Goal: Transaction & Acquisition: Obtain resource

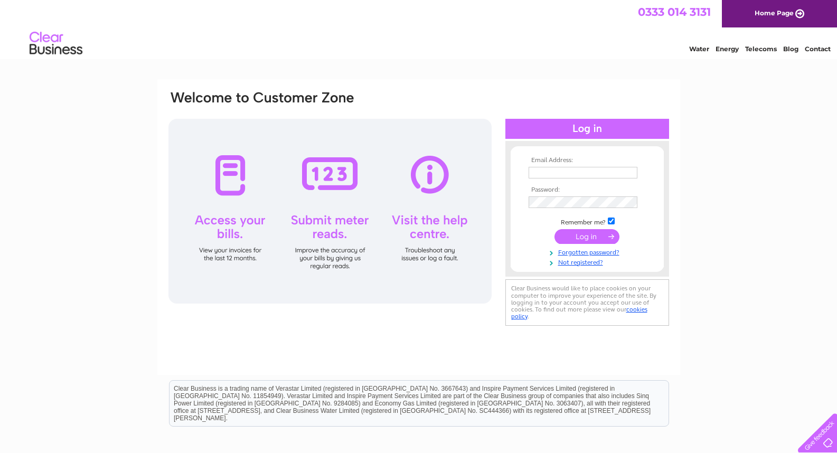
type input "arlenemay@hotmail.co.uk"
click at [575, 236] on input "submit" at bounding box center [586, 236] width 65 height 15
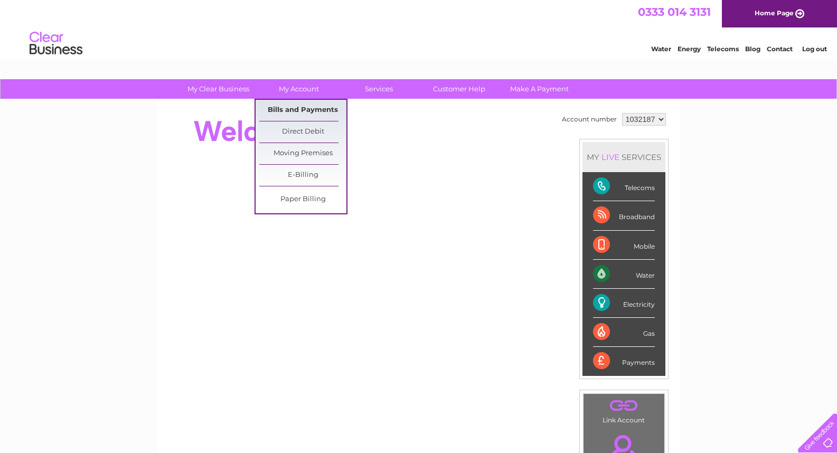
click at [307, 108] on link "Bills and Payments" at bounding box center [302, 110] width 87 height 21
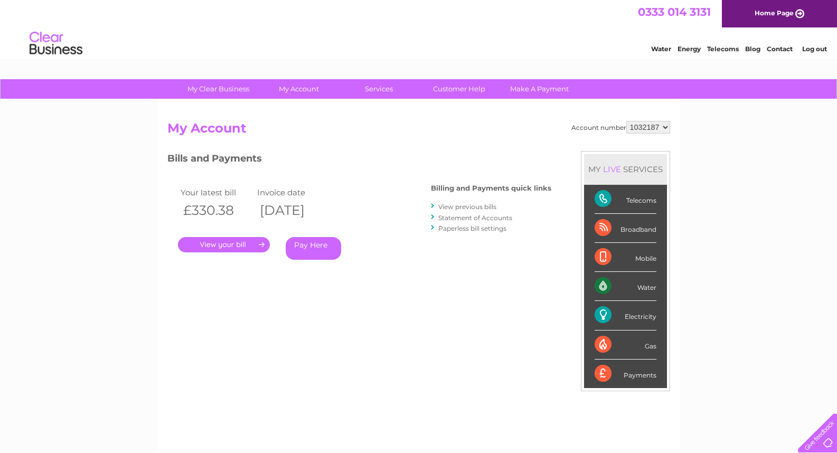
click at [231, 245] on link "." at bounding box center [224, 244] width 92 height 15
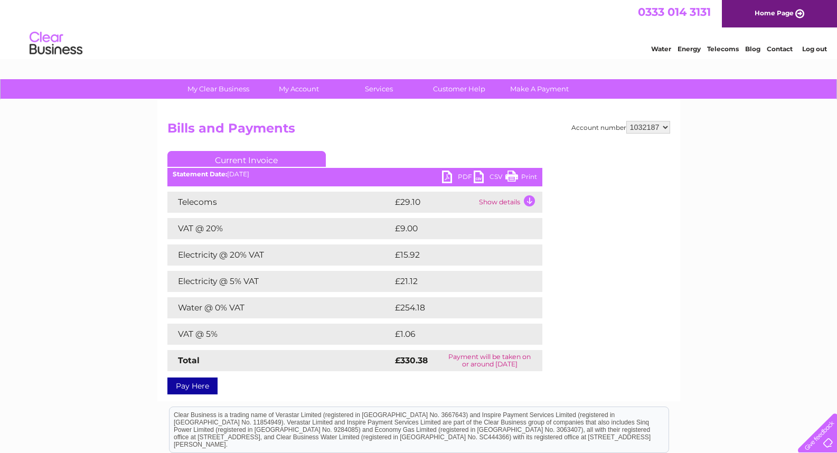
click at [478, 176] on link "CSV" at bounding box center [489, 178] width 32 height 15
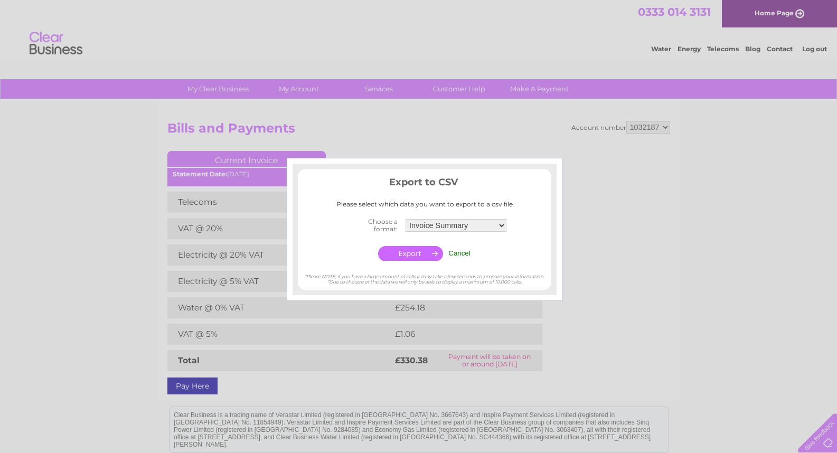
click at [479, 150] on div at bounding box center [418, 226] width 837 height 453
click at [456, 252] on input "Cancel" at bounding box center [459, 253] width 22 height 8
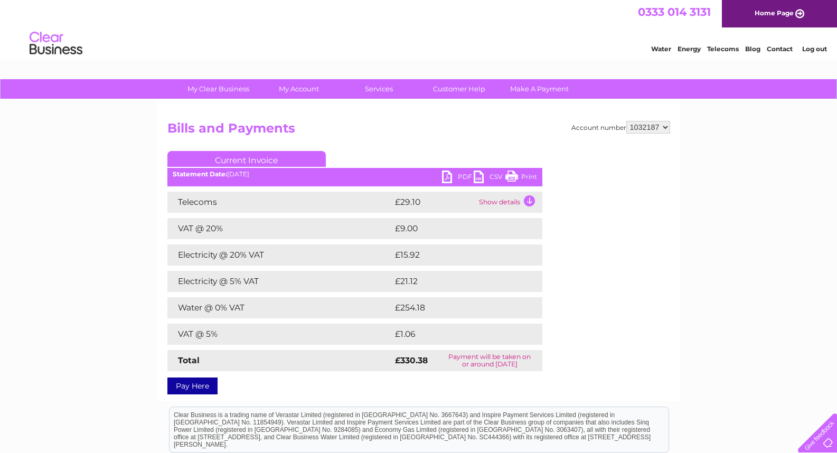
click at [444, 177] on link "PDF" at bounding box center [458, 178] width 32 height 15
